Goal: Task Accomplishment & Management: Use online tool/utility

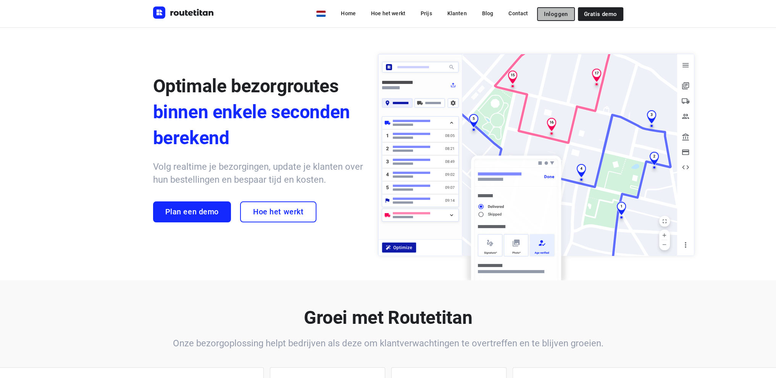
click at [551, 13] on span "Inloggen" at bounding box center [556, 14] width 24 height 6
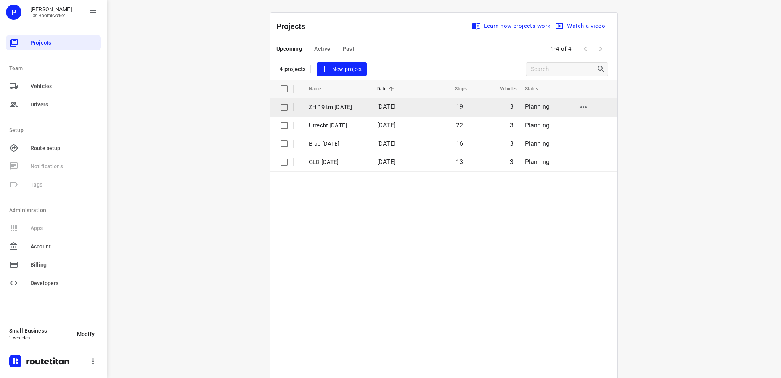
click at [335, 105] on p "ZH 19 tm 23 aug" at bounding box center [337, 107] width 57 height 9
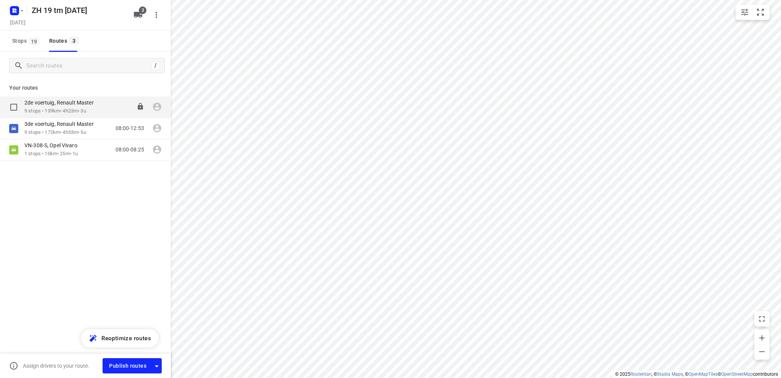
click at [43, 104] on p "2de voertuig, Renault Master" at bounding box center [61, 102] width 74 height 7
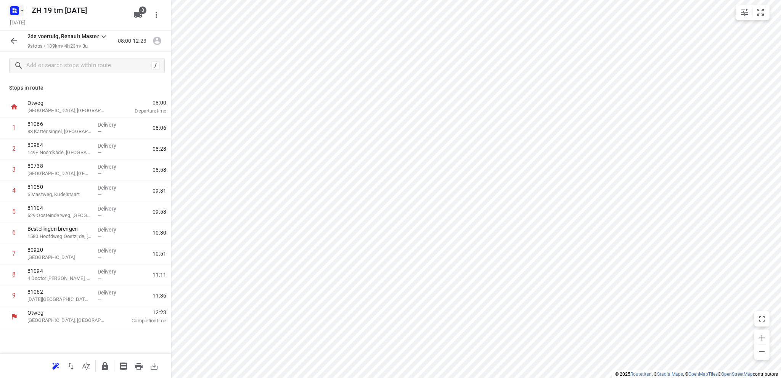
click at [14, 10] on rect "button" at bounding box center [14, 10] width 9 height 9
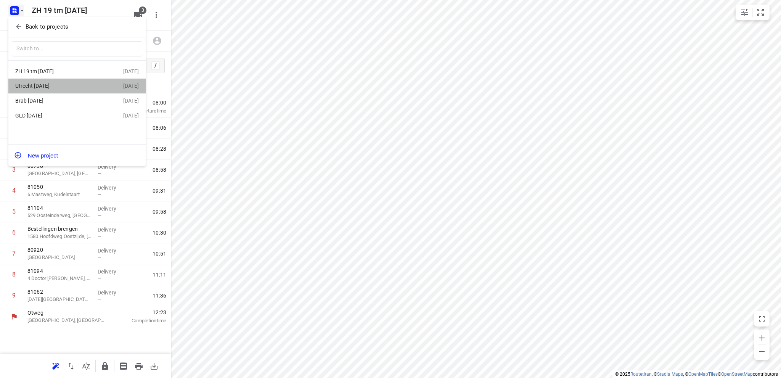
click at [63, 87] on div "Utrecht 22 aug" at bounding box center [59, 86] width 88 height 6
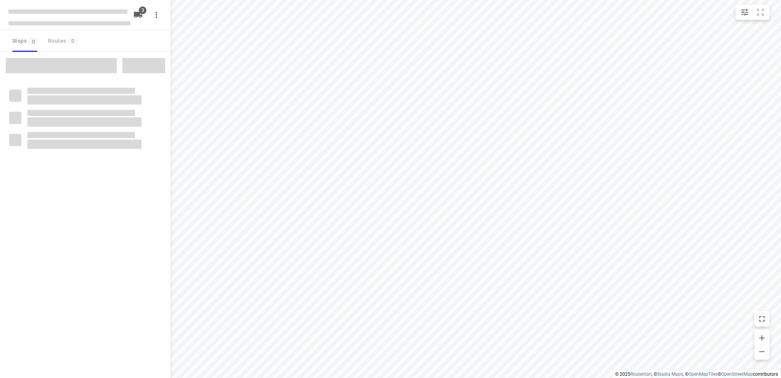
type input "distance"
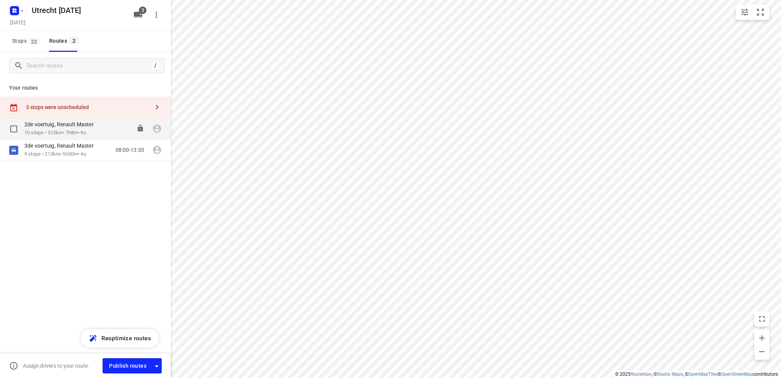
click at [72, 128] on div "2de voertuig, Renault Master" at bounding box center [62, 125] width 77 height 8
